Goal: Transaction & Acquisition: Purchase product/service

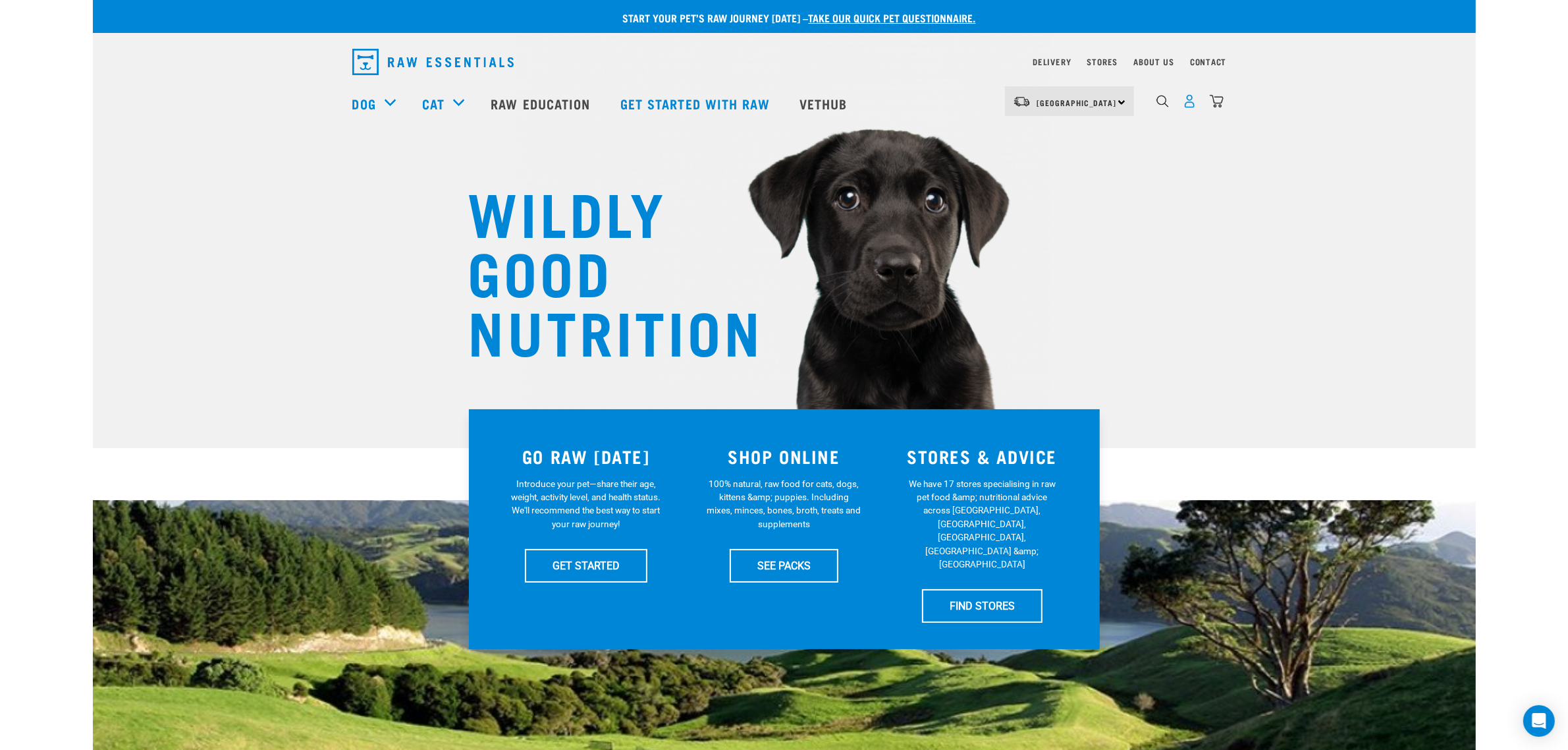
click at [1196, 100] on img "dropdown navigation" at bounding box center [1189, 101] width 14 height 14
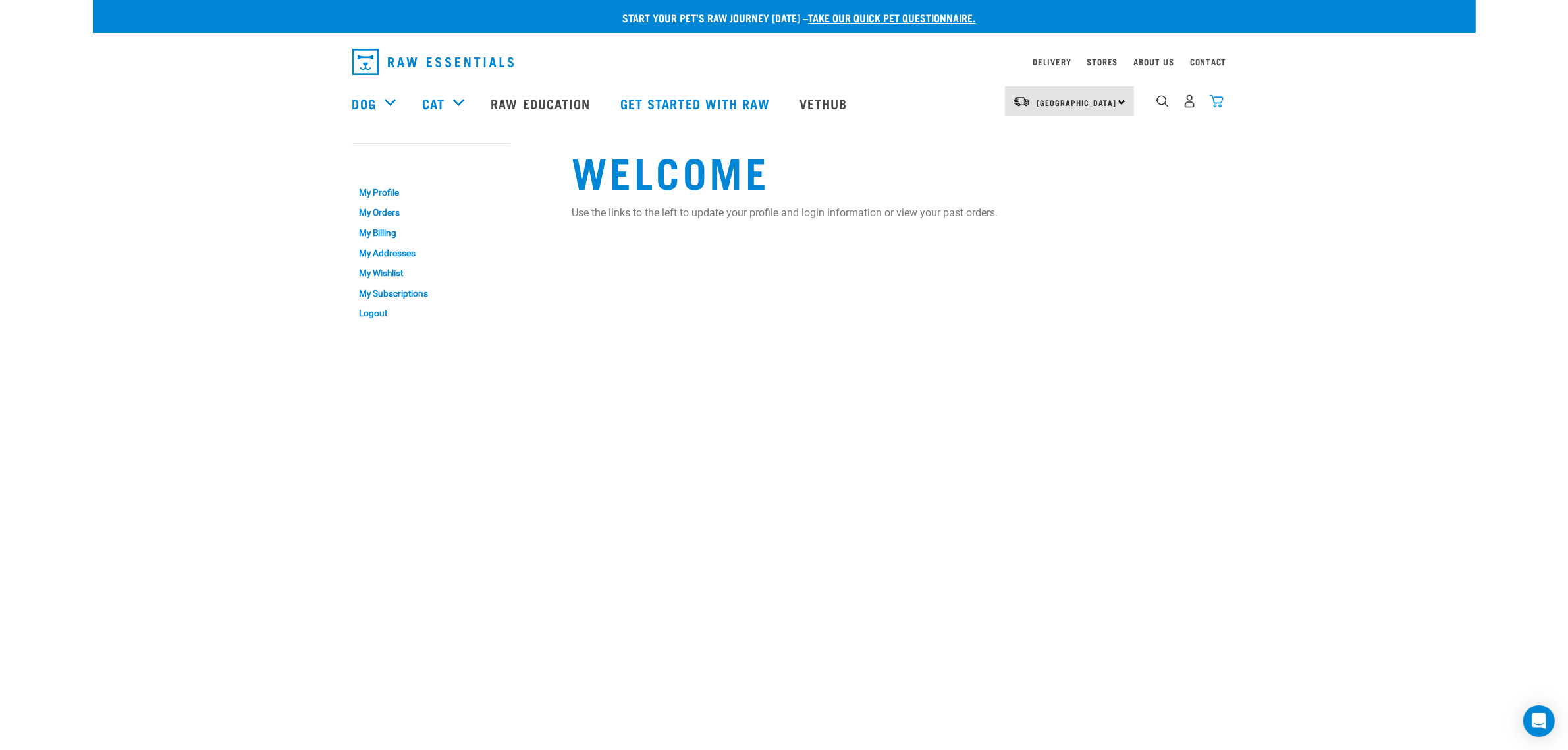
click at [1214, 108] on img "dropdown navigation" at bounding box center [1217, 101] width 14 height 14
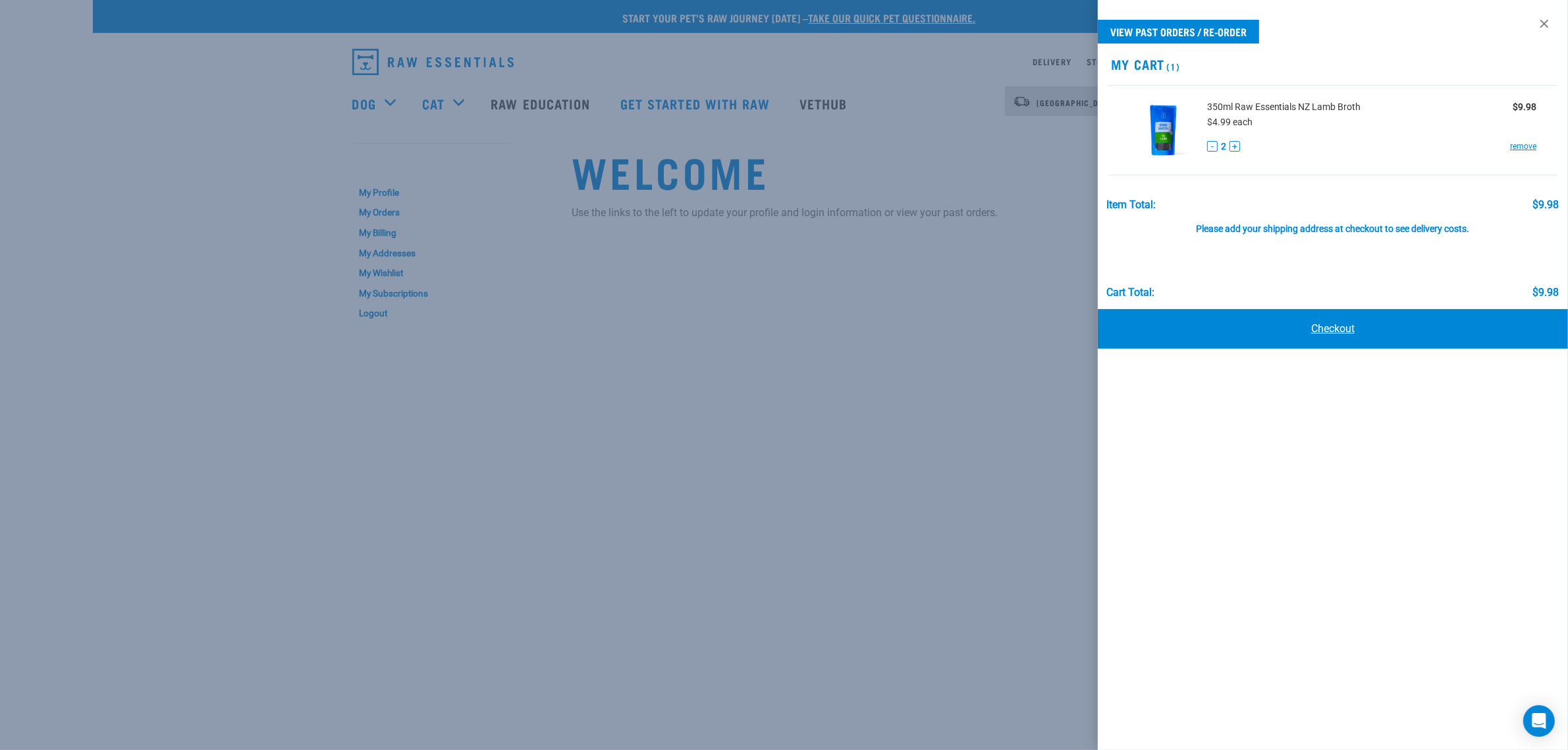
click at [1206, 313] on link "Checkout" at bounding box center [1334, 329] width 470 height 40
